Goal: Information Seeking & Learning: Learn about a topic

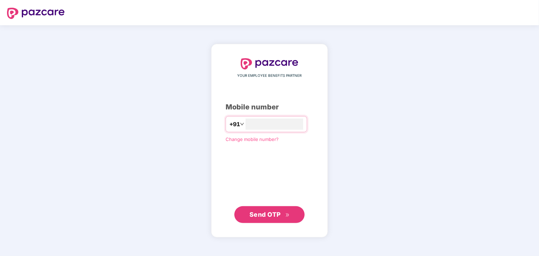
type input "**********"
click at [242, 159] on div "**********" at bounding box center [269, 140] width 88 height 165
click at [271, 210] on span "Send OTP" at bounding box center [269, 215] width 40 height 10
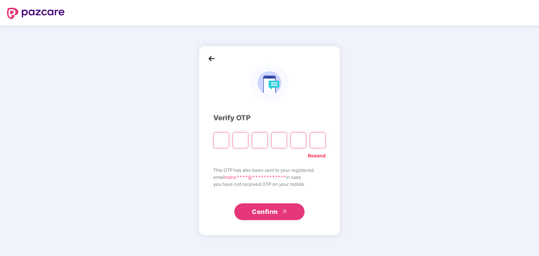
type input "*"
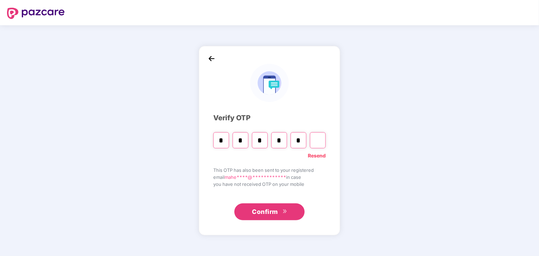
type input "*"
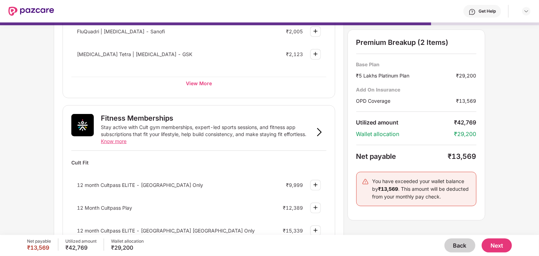
scroll to position [180, 0]
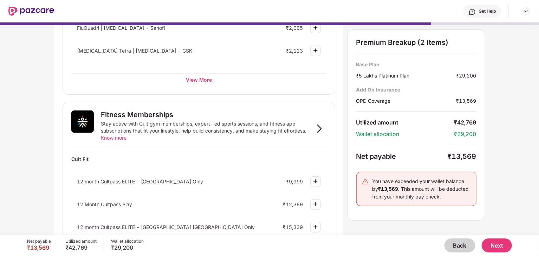
click at [456, 247] on button "Back" at bounding box center [459, 246] width 31 height 14
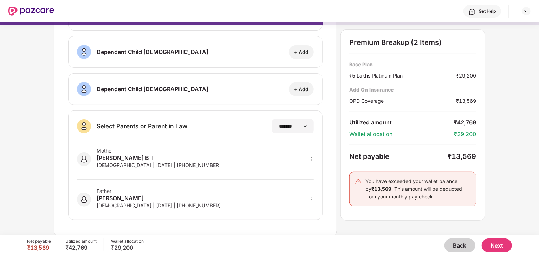
click at [456, 247] on button "Back" at bounding box center [459, 246] width 31 height 14
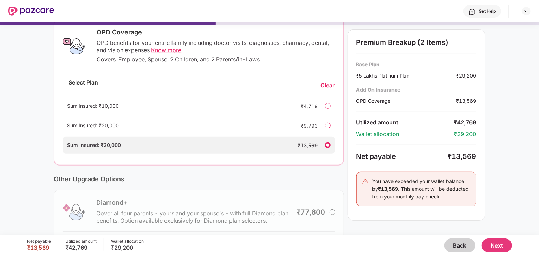
scroll to position [174, 0]
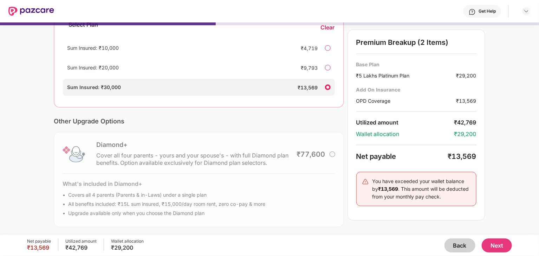
click at [456, 247] on button "Back" at bounding box center [459, 246] width 31 height 14
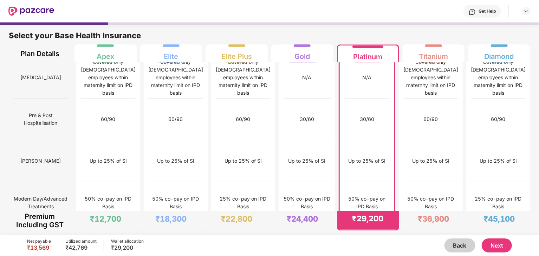
scroll to position [700, 0]
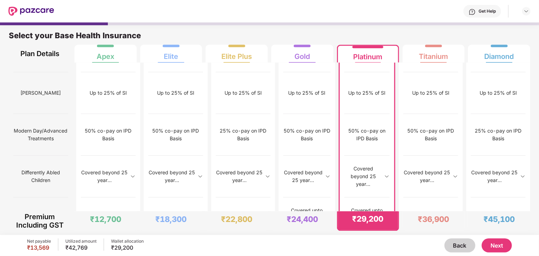
click at [497, 248] on button "Next" at bounding box center [496, 246] width 30 height 14
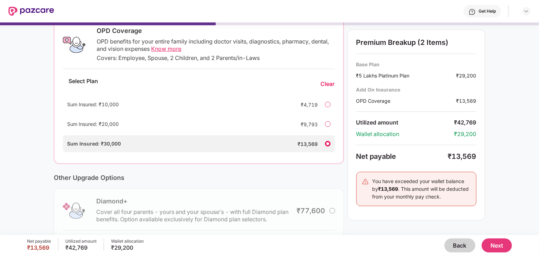
scroll to position [117, 0]
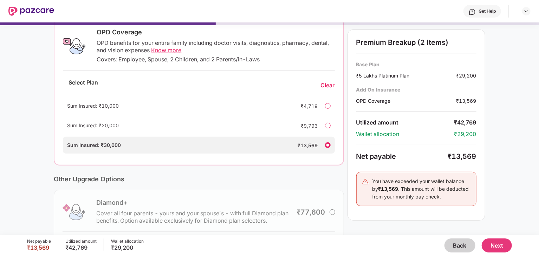
click at [163, 52] on span "Know more" at bounding box center [166, 50] width 30 height 7
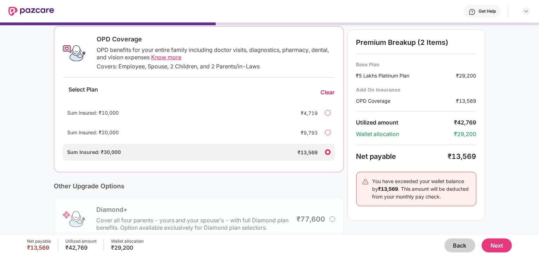
scroll to position [107, 0]
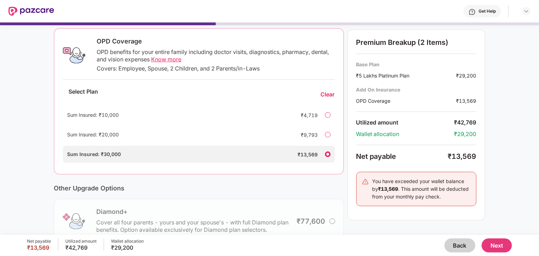
click at [324, 137] on div "Sum Insured: ₹20,000 ₹9,793" at bounding box center [198, 134] width 271 height 17
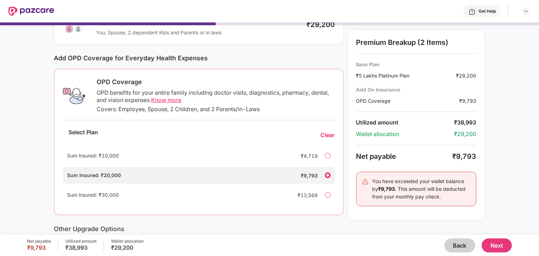
scroll to position [69, 0]
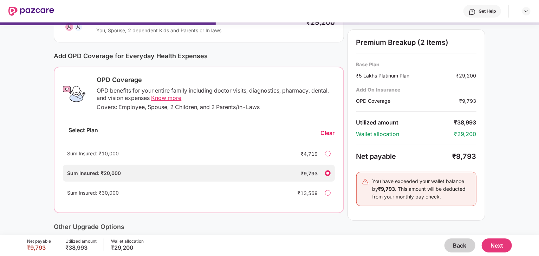
click at [327, 194] on div at bounding box center [328, 193] width 6 height 6
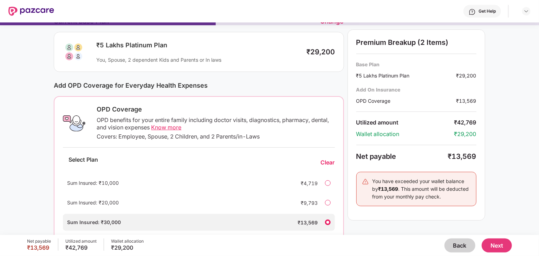
scroll to position [41, 0]
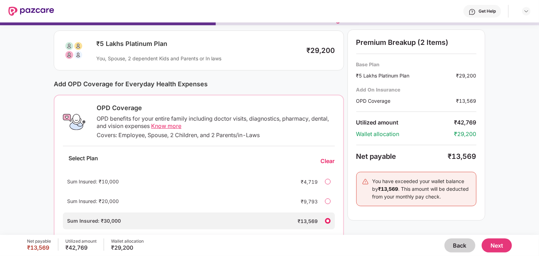
click at [325, 201] on div at bounding box center [328, 202] width 6 height 6
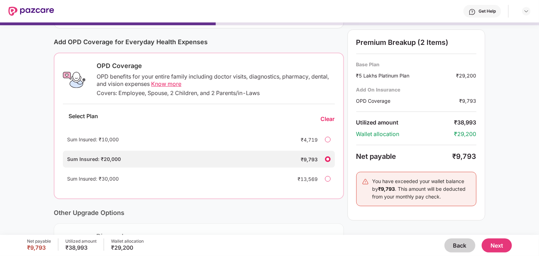
scroll to position [86, 0]
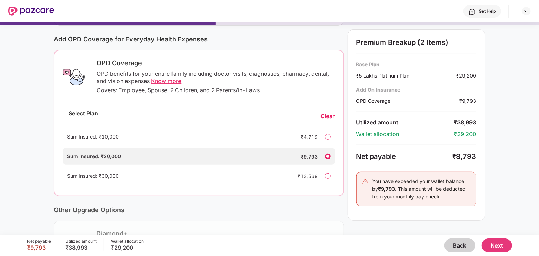
click at [499, 243] on button "Next" at bounding box center [496, 246] width 30 height 14
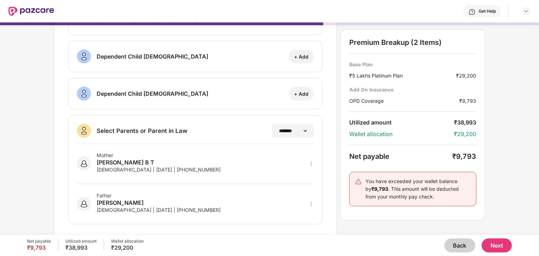
scroll to position [117, 0]
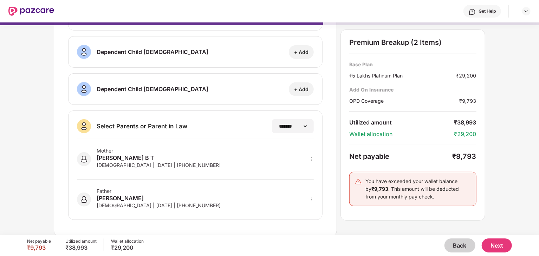
click at [497, 243] on button "Next" at bounding box center [496, 246] width 30 height 14
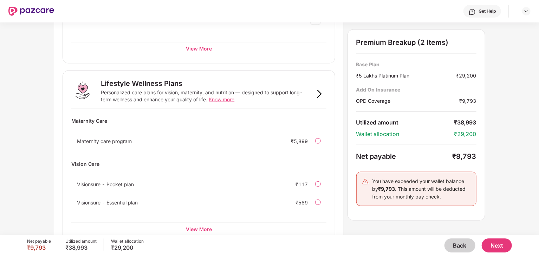
scroll to position [410, 0]
click at [219, 99] on span "Know more" at bounding box center [222, 100] width 26 height 6
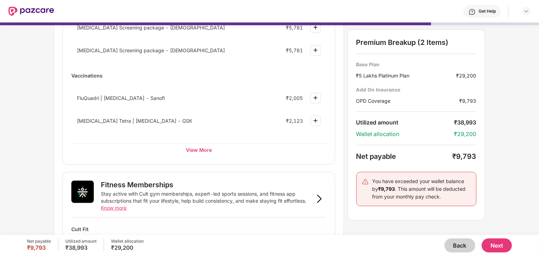
scroll to position [0, 0]
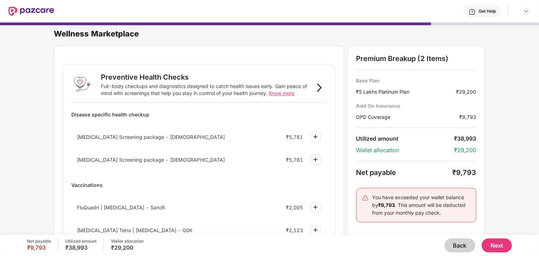
click at [456, 249] on button "Back" at bounding box center [459, 246] width 31 height 14
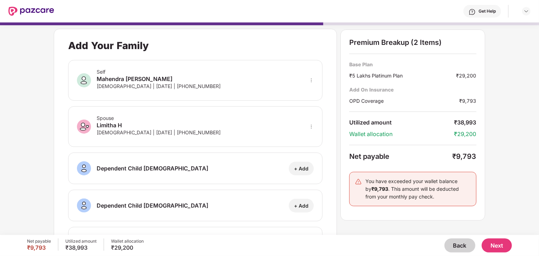
click at [456, 249] on button "Back" at bounding box center [459, 246] width 31 height 14
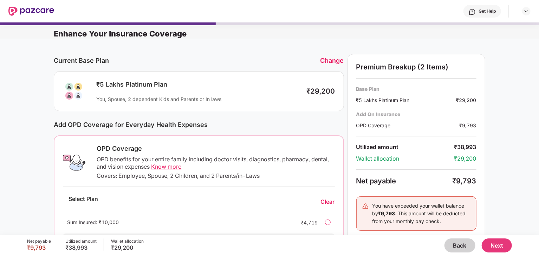
click at [456, 249] on button "Back" at bounding box center [459, 246] width 31 height 14
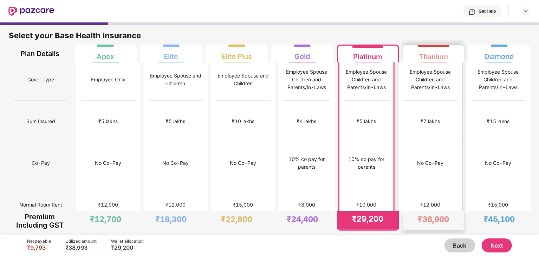
scroll to position [4, 0]
click at [483, 226] on div "No limit" at bounding box center [497, 247] width 55 height 42
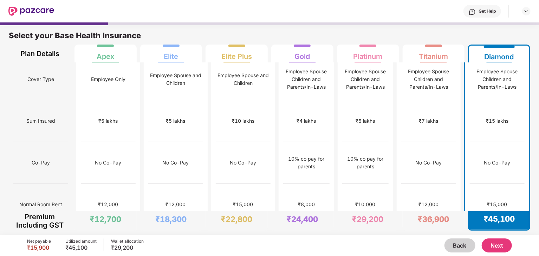
click at [491, 117] on div "₹15 lakhs" at bounding box center [496, 121] width 22 height 8
click at [486, 159] on div "No Co-Pay" at bounding box center [497, 163] width 26 height 8
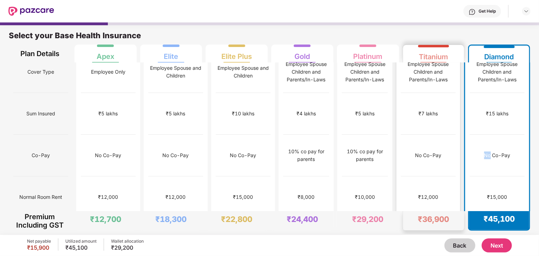
scroll to position [12, 0]
click at [498, 193] on div "₹15,000" at bounding box center [497, 197] width 20 height 8
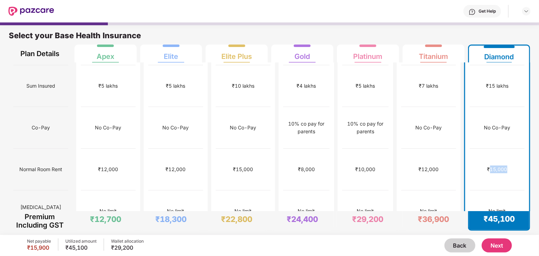
scroll to position [41, 0]
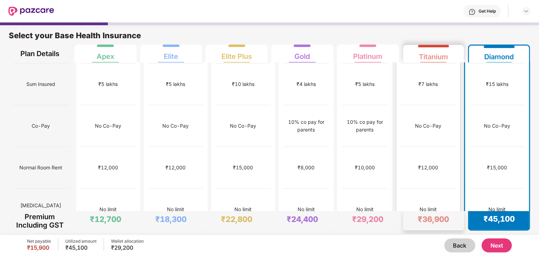
click at [427, 164] on div "₹12,000" at bounding box center [428, 168] width 20 height 8
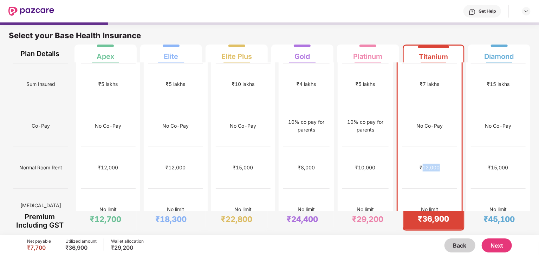
click at [427, 164] on div "₹12,000" at bounding box center [429, 168] width 20 height 8
click at [493, 147] on div "₹15,000" at bounding box center [497, 168] width 55 height 42
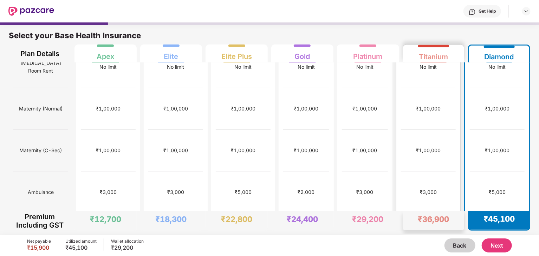
scroll to position [185, 0]
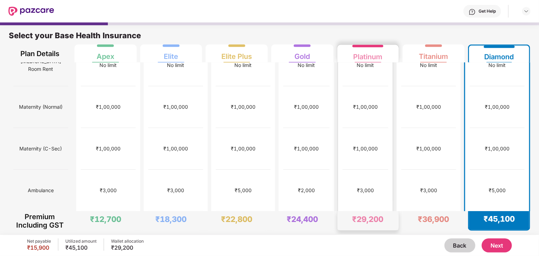
click at [372, 229] on div "+/-6.5" at bounding box center [365, 233] width 16 height 8
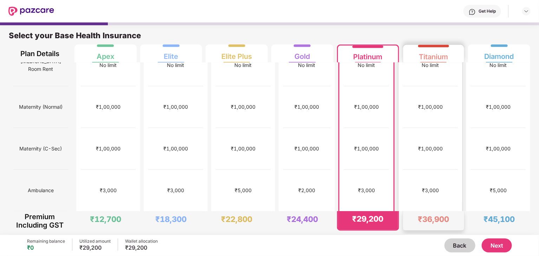
click at [420, 212] on div "+/-6" at bounding box center [430, 233] width 55 height 42
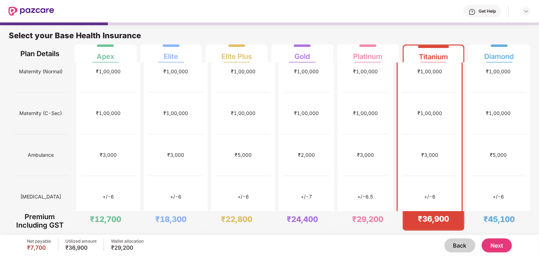
scroll to position [220, 0]
drag, startPoint x: 49, startPoint y: 131, endPoint x: 33, endPoint y: 131, distance: 16.2
click at [33, 177] on div "Lasik" at bounding box center [40, 198] width 55 height 42
copy span "Lasik"
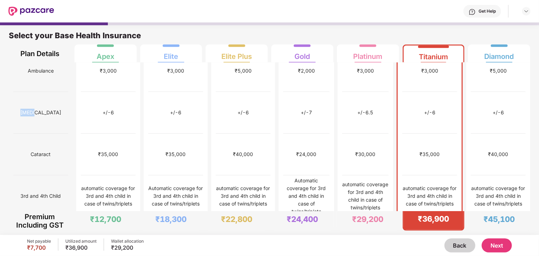
scroll to position [305, 0]
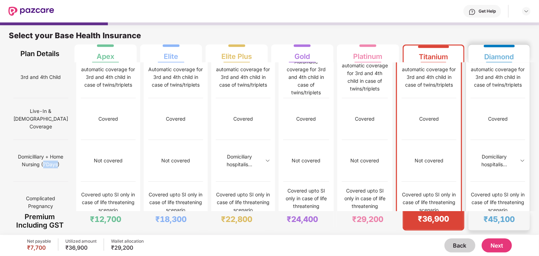
scroll to position [424, 0]
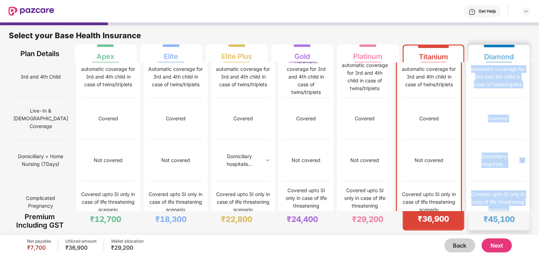
drag, startPoint x: 432, startPoint y: 170, endPoint x: 506, endPoint y: 176, distance: 73.2
click at [506, 176] on div "Cover Type Sum Insured Co-Pay Normal Room Rent ICU Room Rent Maternity (Normal)…" at bounding box center [269, 160] width 521 height 1044
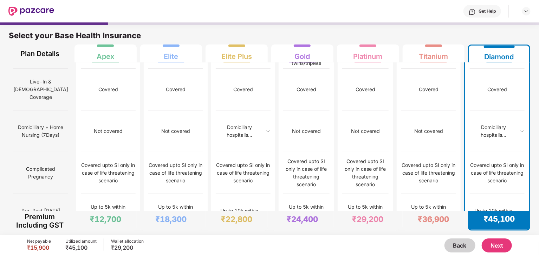
scroll to position [454, 0]
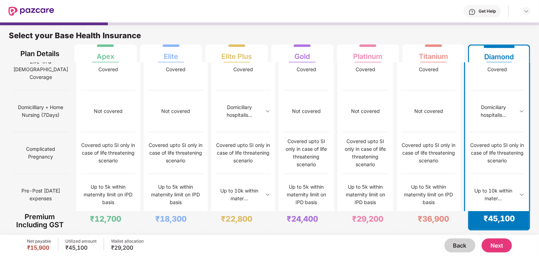
scroll to position [476, 0]
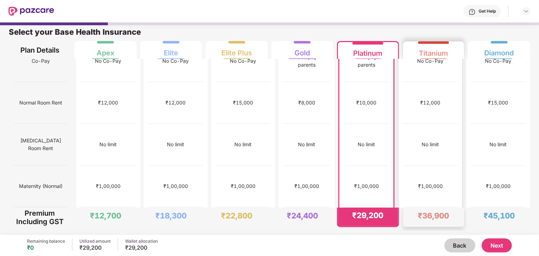
scroll to position [0, 0]
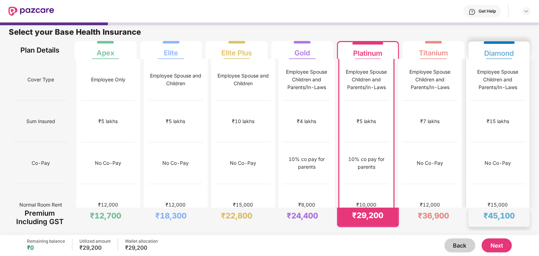
click at [493, 118] on div "₹15 lakhs" at bounding box center [497, 122] width 22 height 8
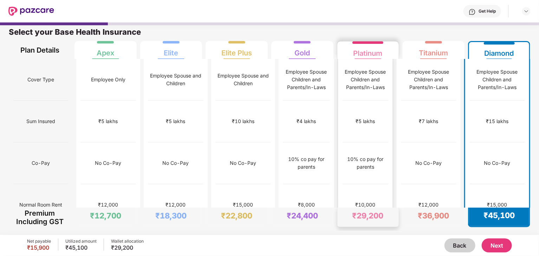
click at [374, 120] on div "₹5 lakhs" at bounding box center [365, 122] width 46 height 42
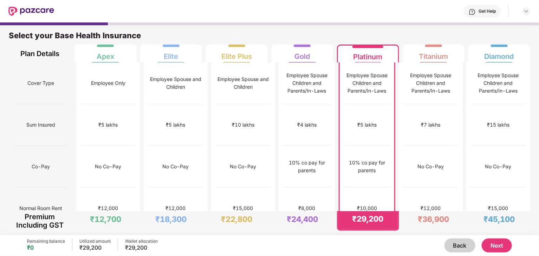
click at [504, 248] on button "Next" at bounding box center [496, 246] width 30 height 14
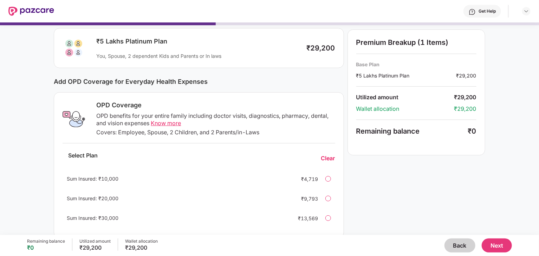
scroll to position [46, 0]
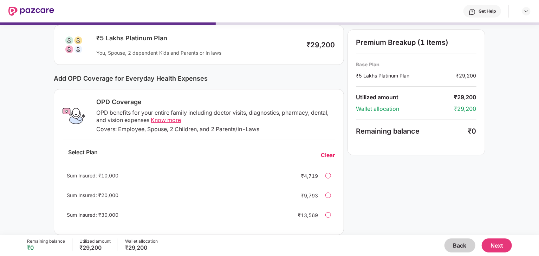
click at [328, 179] on div "Sum Insured: ₹10,000 ₹4,719" at bounding box center [198, 175] width 272 height 17
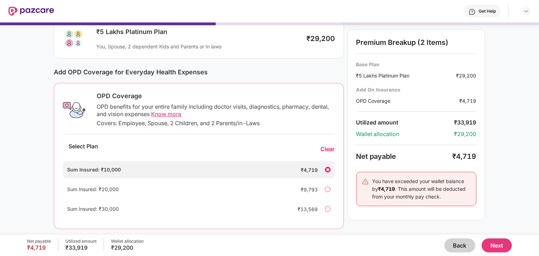
scroll to position [55, 0]
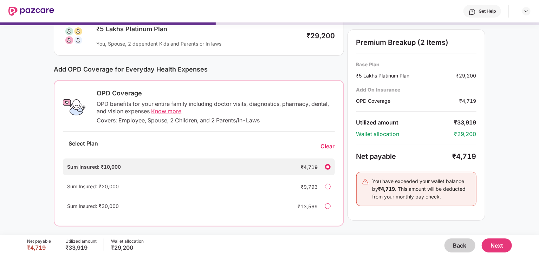
click at [326, 188] on div at bounding box center [328, 187] width 6 height 6
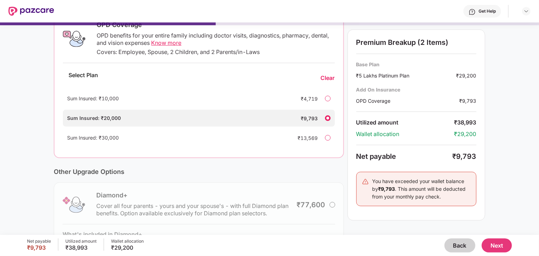
scroll to position [132, 0]
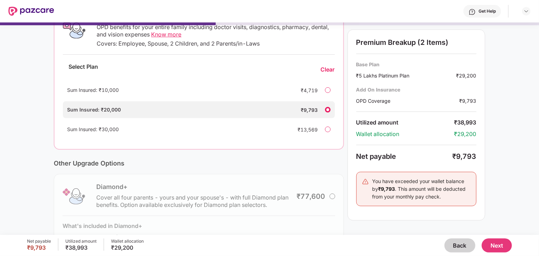
click at [328, 131] on div at bounding box center [328, 130] width 6 height 6
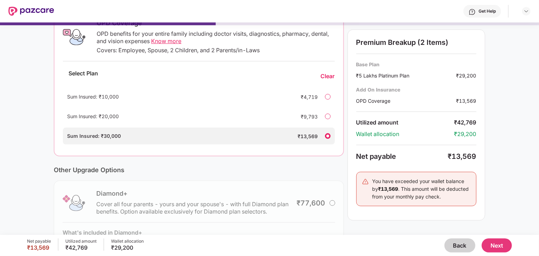
scroll to position [125, 0]
click at [166, 41] on span "Know more" at bounding box center [166, 41] width 30 height 7
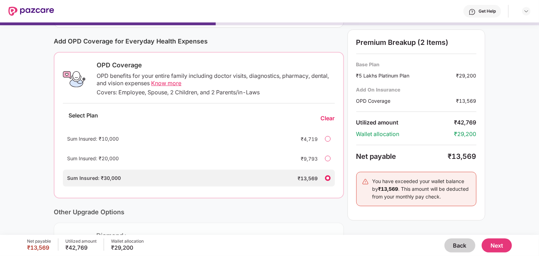
scroll to position [87, 0]
